Goal: Information Seeking & Learning: Learn about a topic

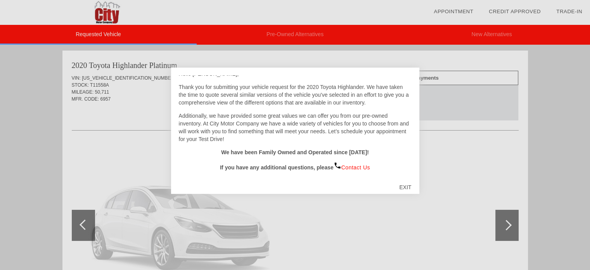
scroll to position [11, 0]
click at [407, 184] on div "EXIT" at bounding box center [406, 186] width 28 height 23
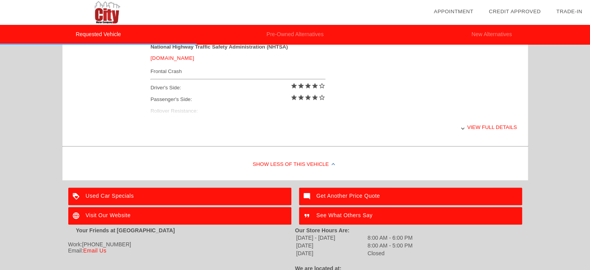
scroll to position [349, 0]
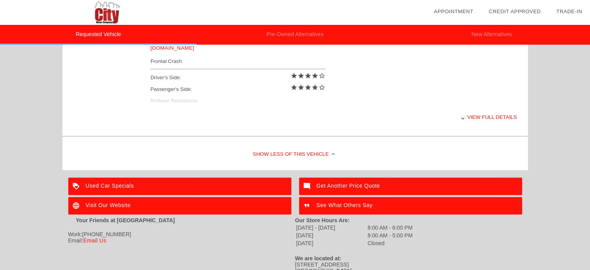
click at [469, 118] on div "View full details" at bounding box center [334, 117] width 367 height 19
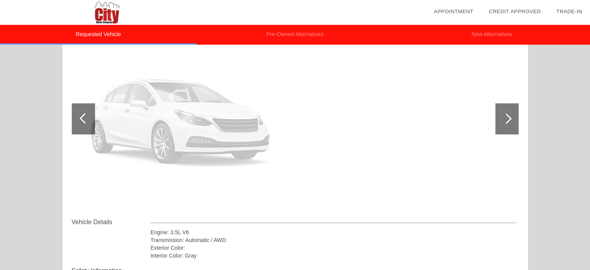
scroll to position [78, 0]
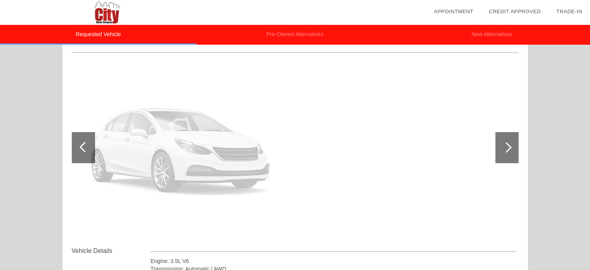
click at [504, 145] on div at bounding box center [507, 147] width 10 height 10
click at [506, 148] on div at bounding box center [507, 147] width 10 height 10
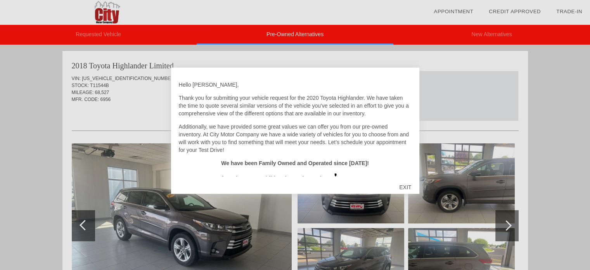
scroll to position [2, 0]
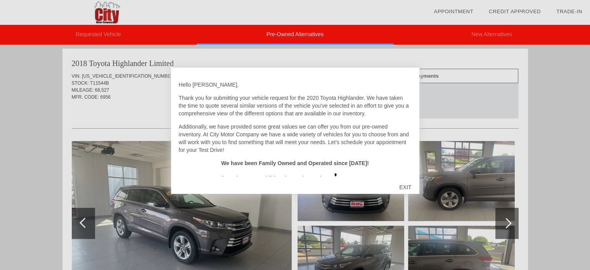
click at [407, 187] on div "EXIT" at bounding box center [406, 186] width 28 height 23
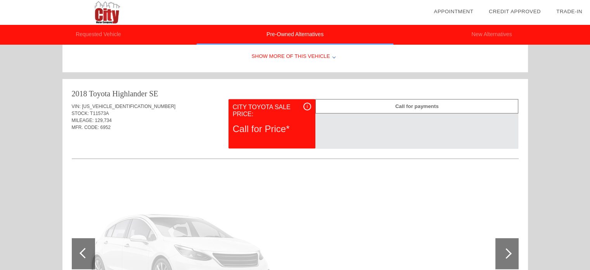
scroll to position [274, 0]
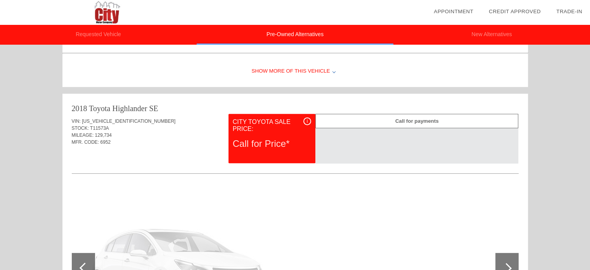
click at [306, 120] on div "i" at bounding box center [308, 121] width 8 height 8
